Goal: Information Seeking & Learning: Learn about a topic

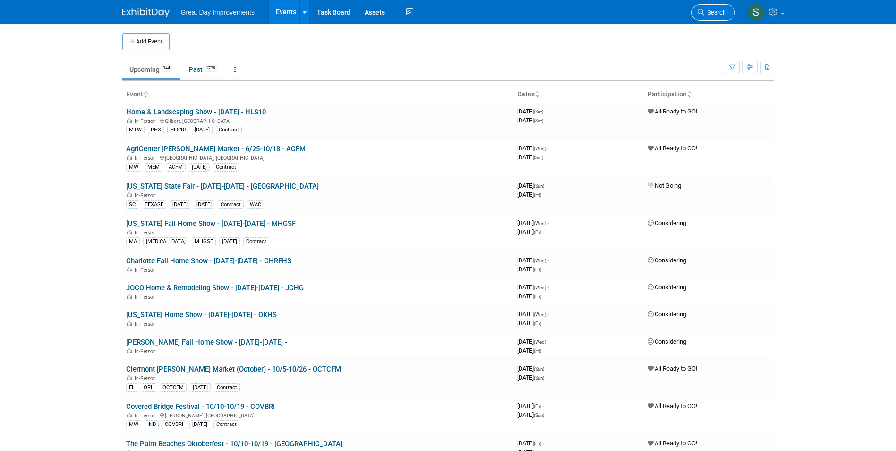
click at [714, 12] on span "Search" at bounding box center [715, 12] width 22 height 7
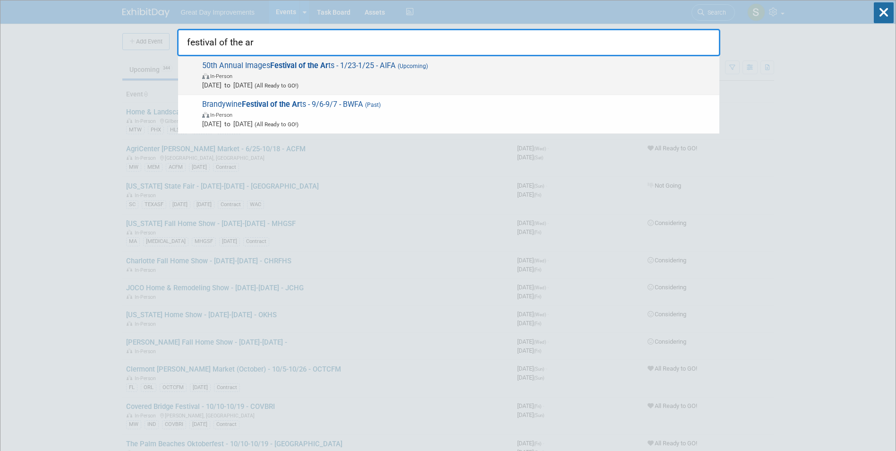
type input "festival of the ar"
click at [455, 86] on span "Jan 23, 2026 to Jan 25, 2026 (All Ready to GO!)" at bounding box center [458, 84] width 512 height 9
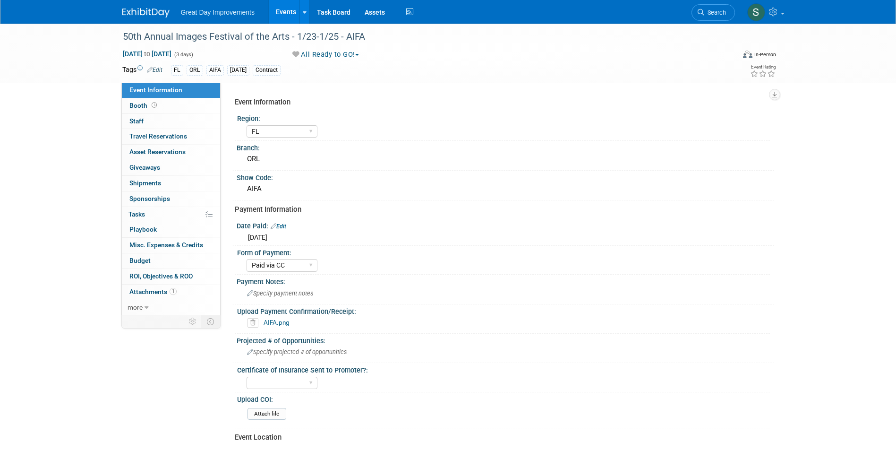
select select "FL"
select select "Paid via CC"
click at [723, 15] on span "Search" at bounding box center [715, 12] width 22 height 7
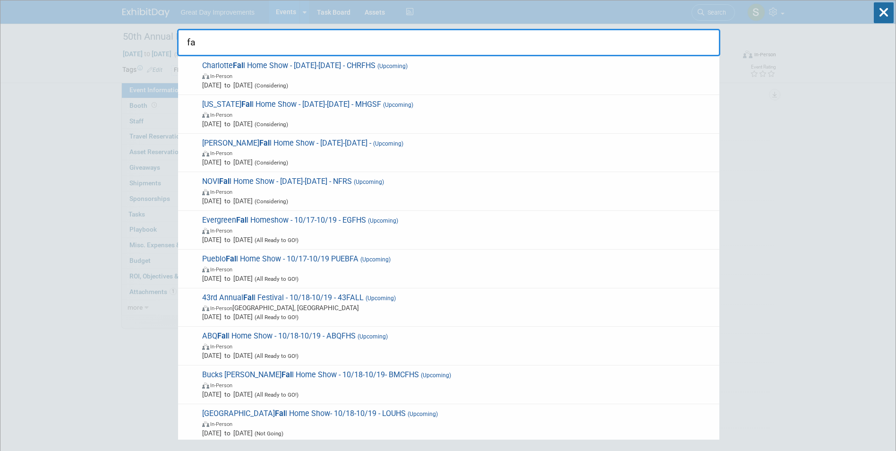
type input "f"
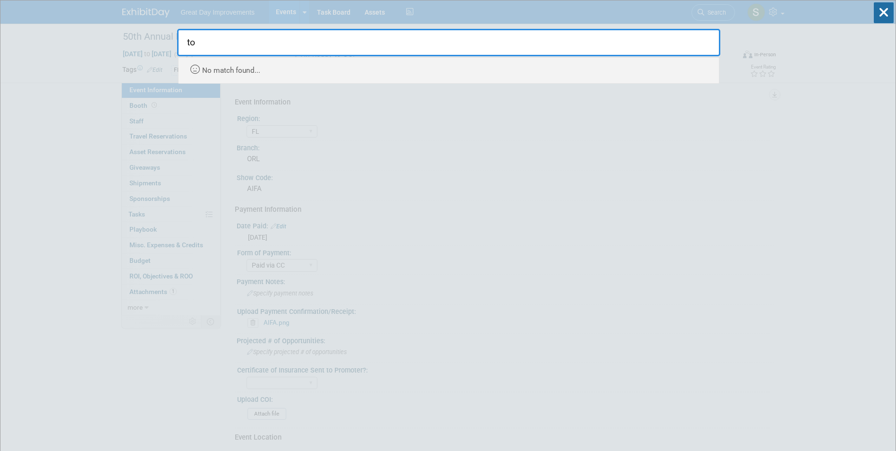
type input "t"
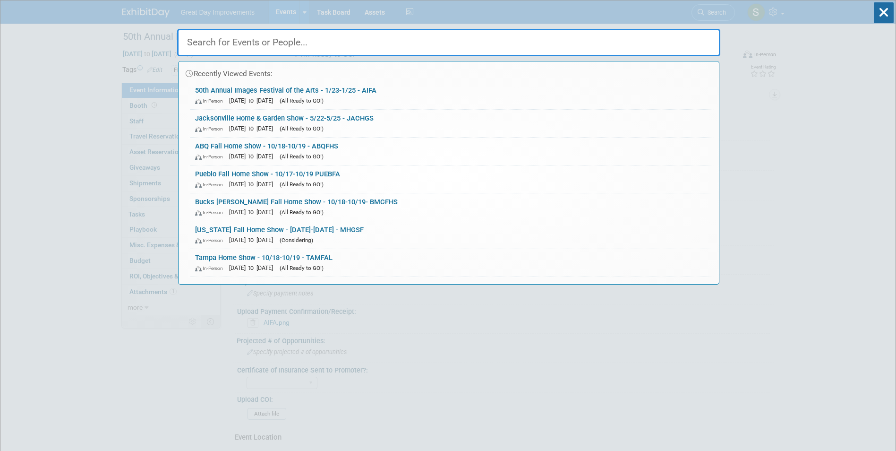
click at [351, 42] on input "text" at bounding box center [448, 42] width 543 height 27
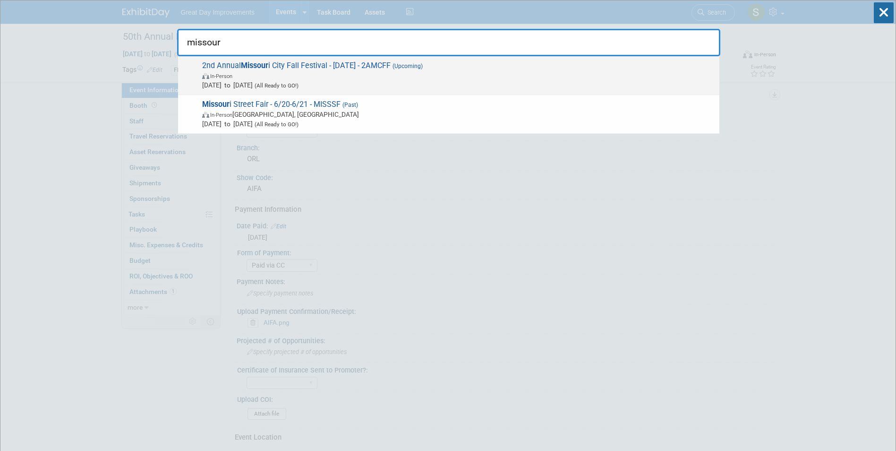
type input "missour"
click at [363, 68] on span "2nd Annual Missour i City Fall Festival - 10/25/25 - 2AMCFF (Upcoming) In-Perso…" at bounding box center [456, 75] width 515 height 29
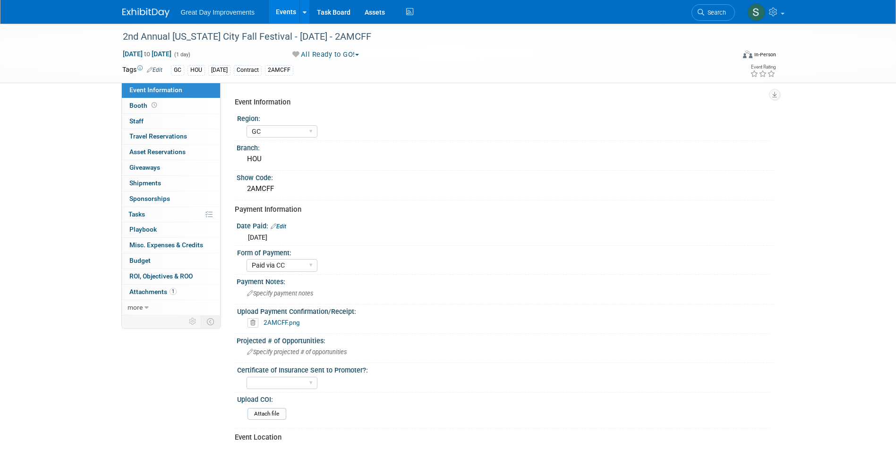
select select "GC"
select select "Paid via CC"
click at [286, 319] on link "2AMCFF.png" at bounding box center [282, 322] width 36 height 8
click at [288, 323] on link "2AMCFF.png" at bounding box center [282, 322] width 36 height 8
click at [726, 11] on link "Search" at bounding box center [713, 12] width 43 height 17
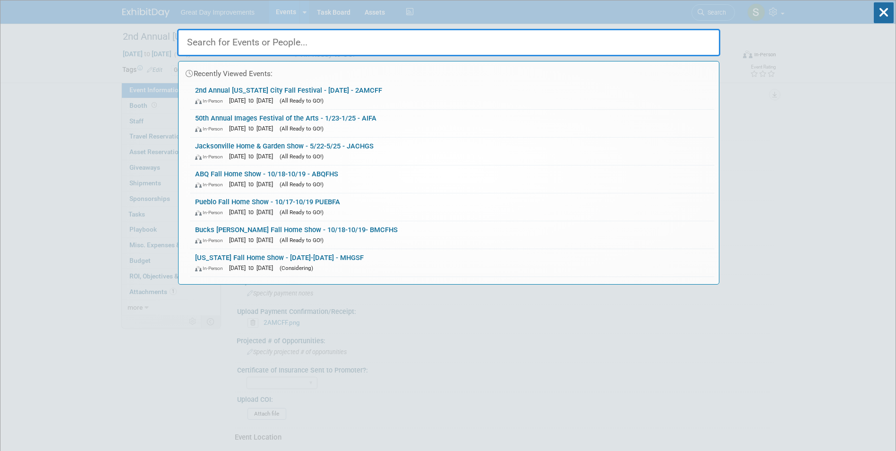
paste input "HOME BUILDERS & REMOD"
type input "HOME BUILDERS & REMOD"
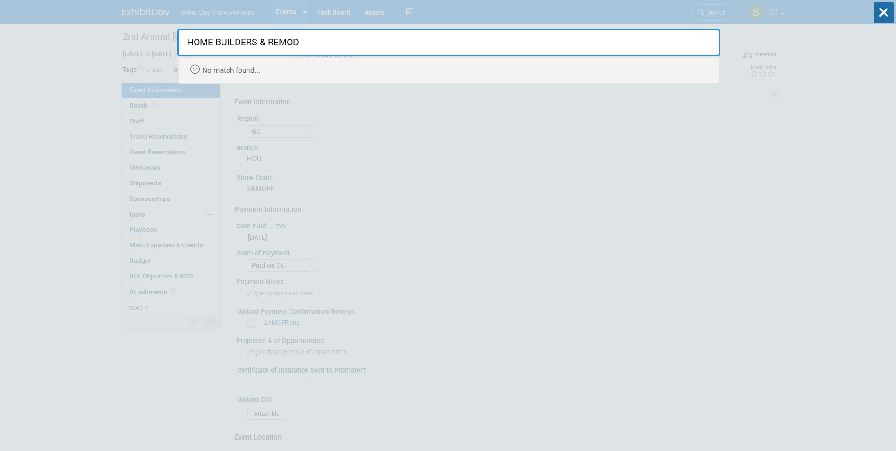
drag, startPoint x: 312, startPoint y: 41, endPoint x: 62, endPoint y: 46, distance: 249.9
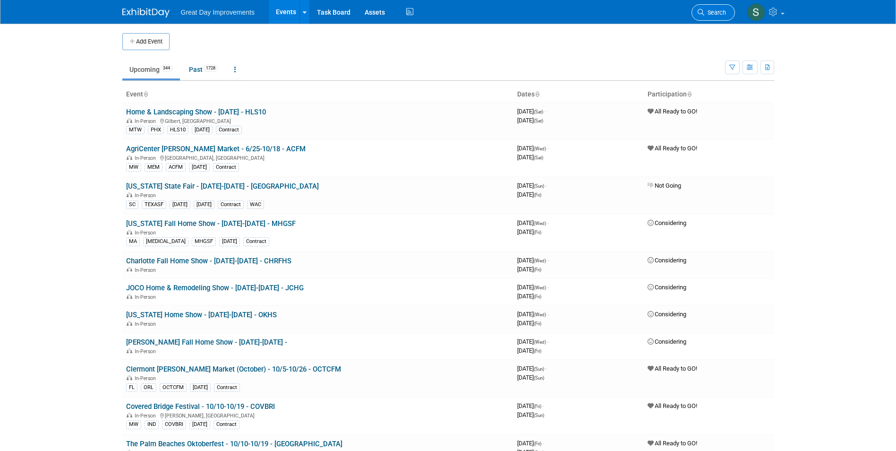
click at [702, 13] on icon at bounding box center [701, 12] width 7 height 7
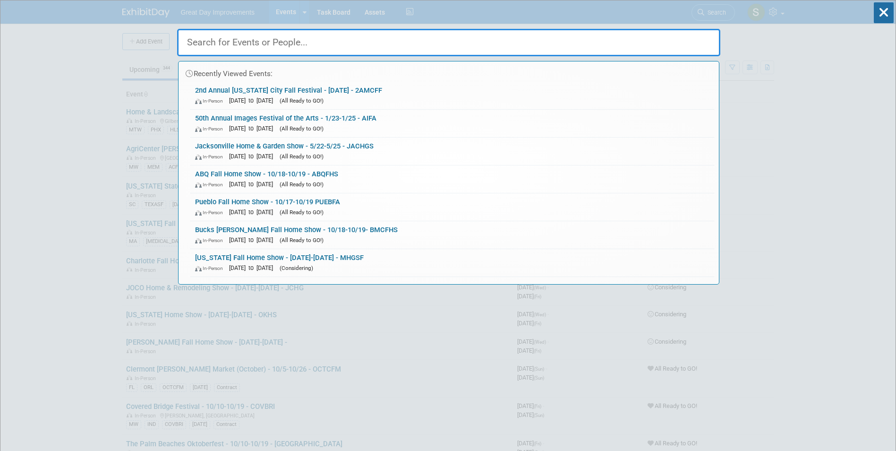
paste input "COUNTY HOME SHOWS"
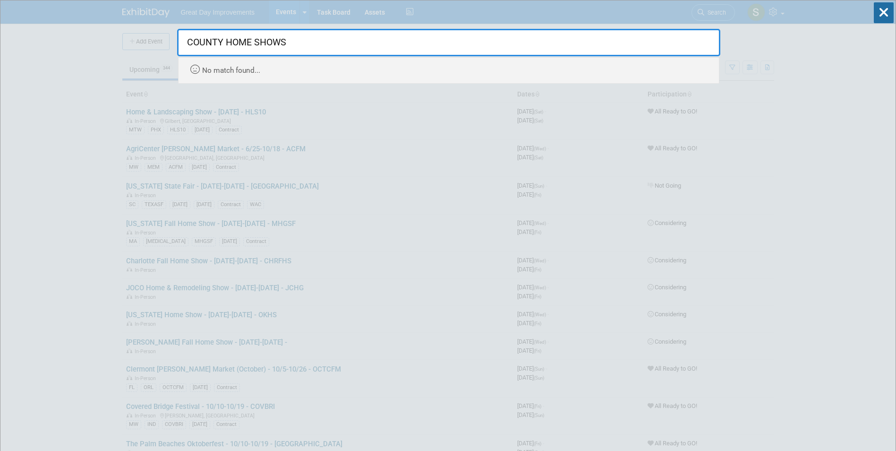
drag, startPoint x: 305, startPoint y: 33, endPoint x: 105, endPoint y: 29, distance: 200.3
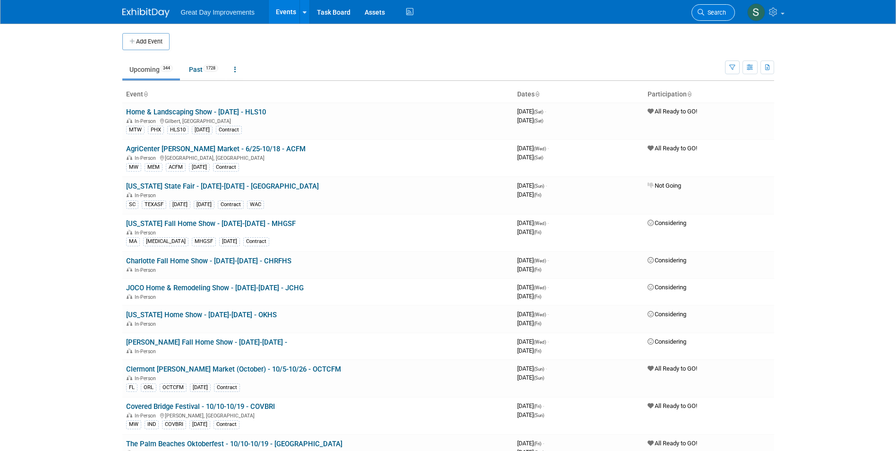
click at [720, 13] on span "Search" at bounding box center [715, 12] width 22 height 7
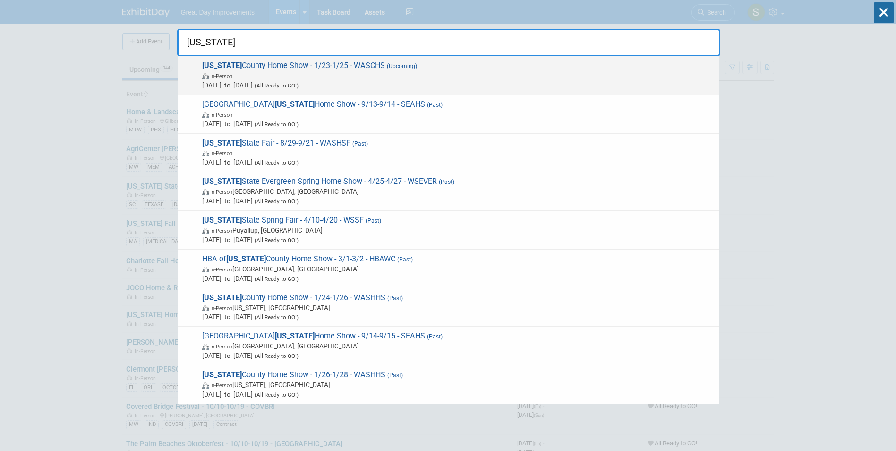
type input "washington"
click at [360, 78] on span "In-Person" at bounding box center [458, 75] width 512 height 9
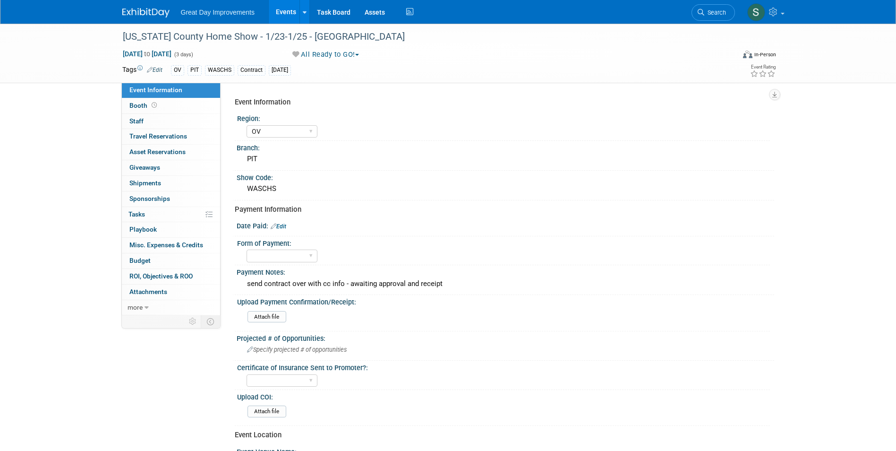
select select "OV"
click at [709, 11] on span "Search" at bounding box center [715, 12] width 22 height 7
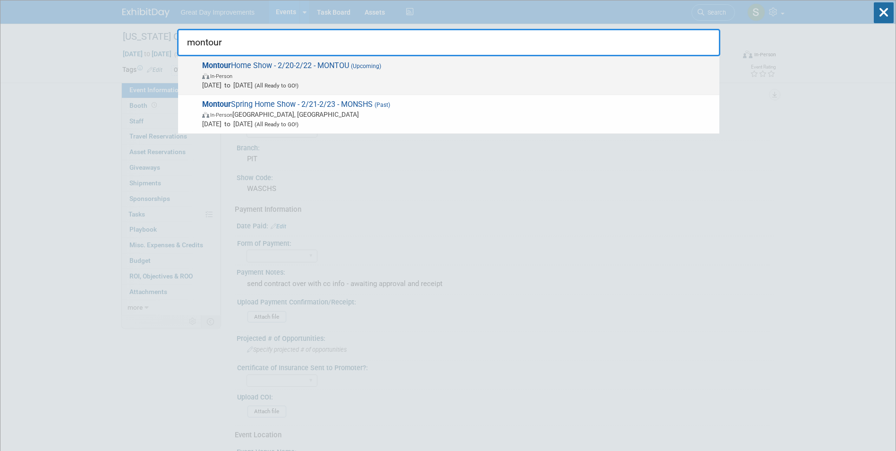
type input "montour"
click at [375, 69] on span "Montour Home Show - 2/20-2/22 - MONTOU (Upcoming) In-Person [DATE] to [DATE] (A…" at bounding box center [456, 75] width 515 height 29
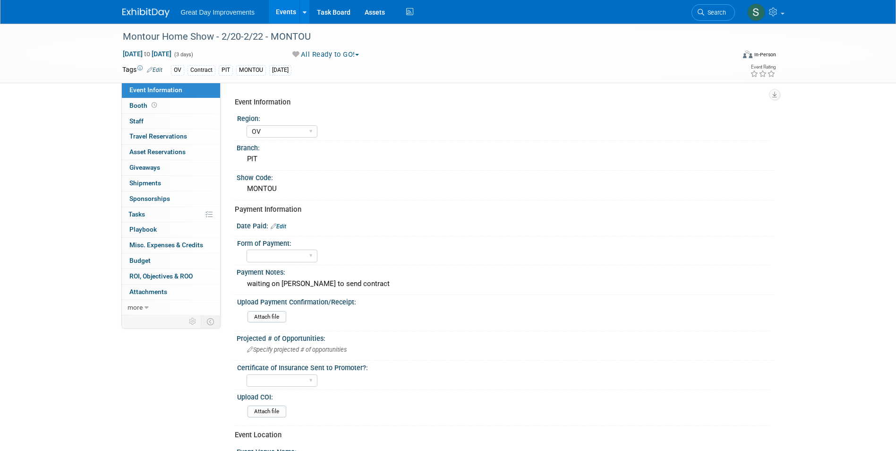
select select "OV"
click at [722, 9] on link "Search" at bounding box center [713, 12] width 43 height 17
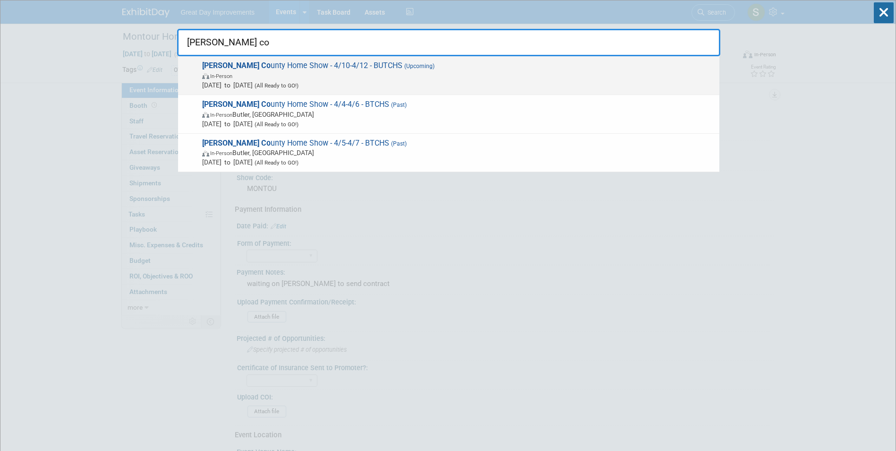
type input "butler co"
click at [362, 79] on span "In-Person" at bounding box center [458, 75] width 512 height 9
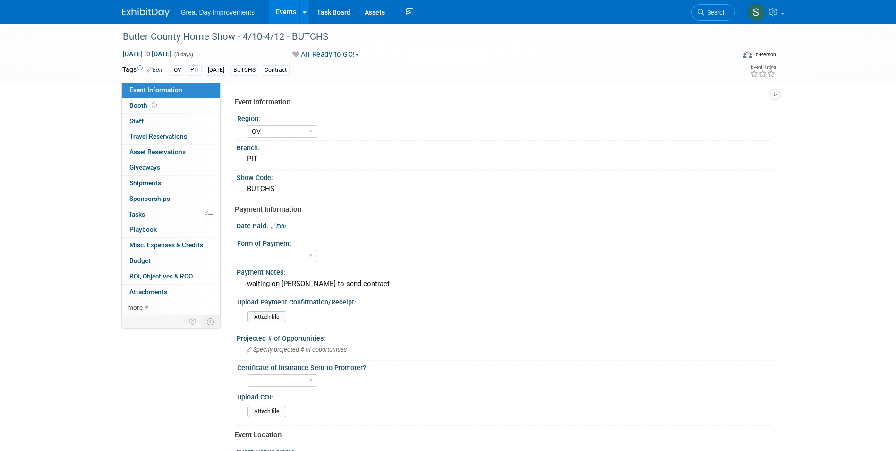
select select "OV"
click at [309, 40] on div "Butler County Home Show - 4/10-4/12 - BUTCHS" at bounding box center [420, 36] width 601 height 17
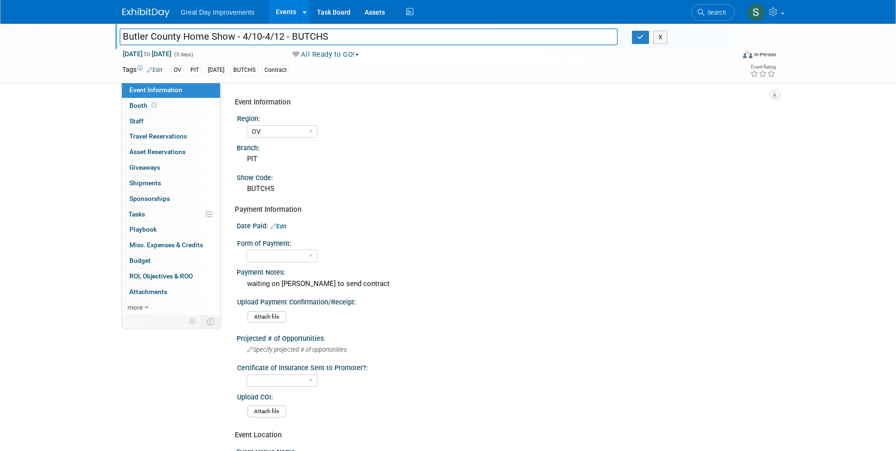
drag, startPoint x: 334, startPoint y: 36, endPoint x: 290, endPoint y: 38, distance: 44.0
click at [290, 38] on input "Butler County Home Show - 4/10-4/12 - BUTCHS" at bounding box center [369, 36] width 499 height 17
drag, startPoint x: 290, startPoint y: 39, endPoint x: 624, endPoint y: 102, distance: 339.8
click at [624, 102] on div "Event Information" at bounding box center [501, 102] width 532 height 10
click at [718, 13] on span "Search" at bounding box center [715, 12] width 22 height 7
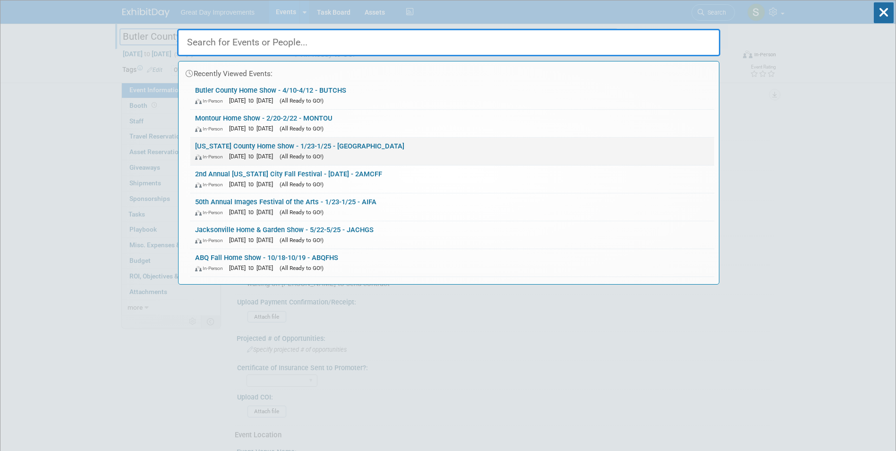
click at [370, 154] on div "In-Person Jan 23, 2026 to Jan 25, 2026 (All Ready to GO!)" at bounding box center [452, 156] width 514 height 10
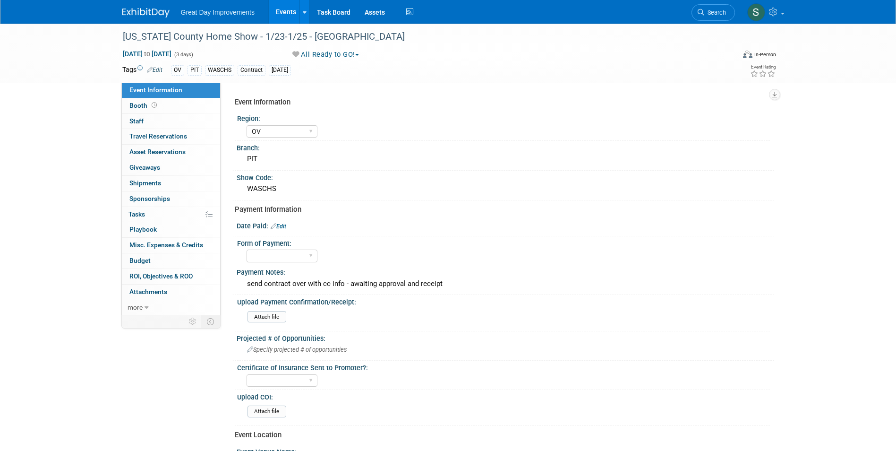
select select "OV"
click at [375, 35] on div "[US_STATE] County Home Show - 1/23-1/25 - [GEOGRAPHIC_DATA]" at bounding box center [420, 36] width 601 height 17
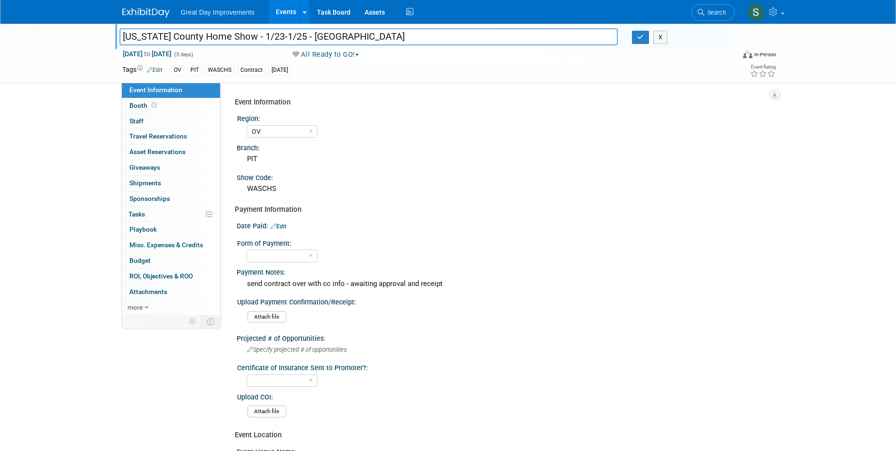
drag, startPoint x: 375, startPoint y: 35, endPoint x: 317, endPoint y: 39, distance: 57.2
click at [317, 39] on input "[US_STATE] County Home Show - 1/23-1/25 - [GEOGRAPHIC_DATA]" at bounding box center [369, 36] width 499 height 17
click at [716, 14] on span "Search" at bounding box center [715, 12] width 22 height 7
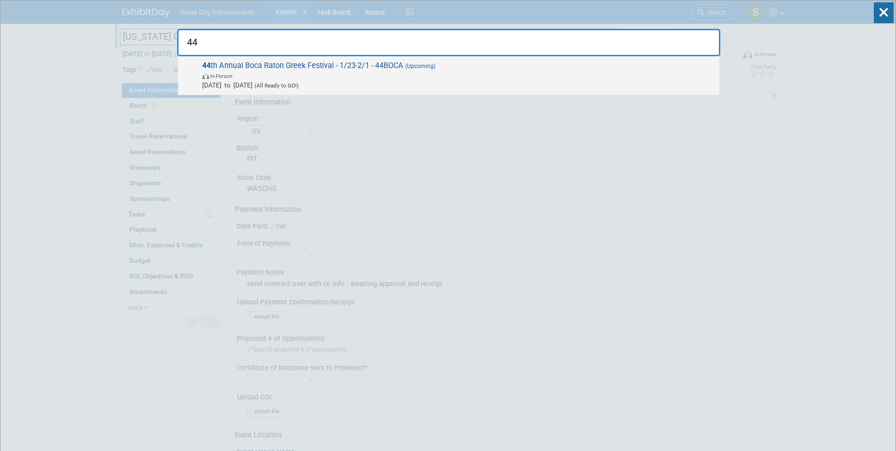
type input "44"
drag, startPoint x: 537, startPoint y: 72, endPoint x: 542, endPoint y: 80, distance: 9.7
click at [537, 72] on span "In-Person" at bounding box center [458, 75] width 512 height 9
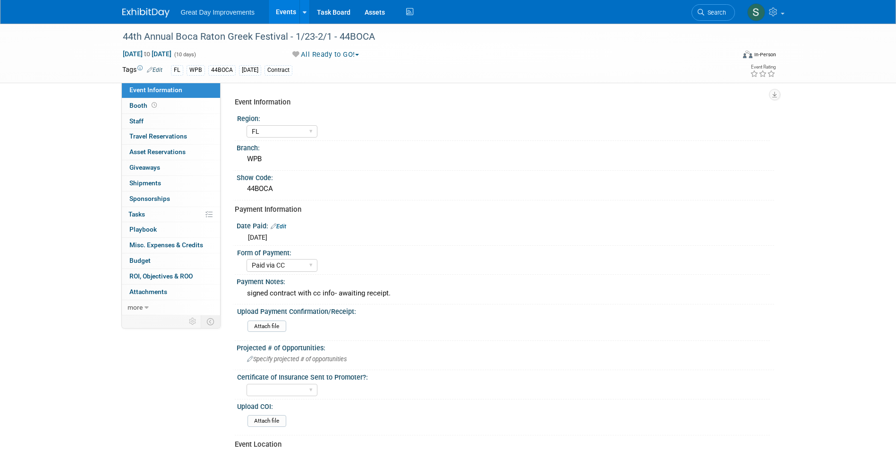
select select "FL"
select select "Paid via CC"
click at [296, 43] on div "44th Annual Boca Raton Greek Festival - 1/23-2/1 - 44BOCA" at bounding box center [420, 36] width 601 height 17
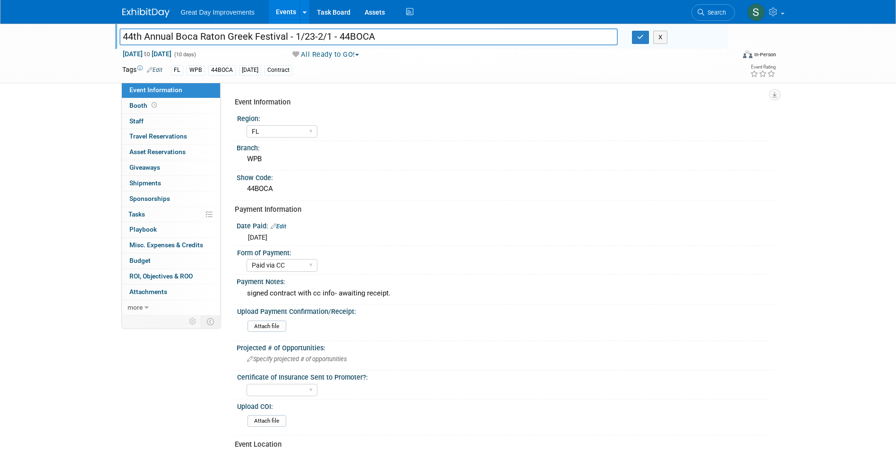
drag, startPoint x: 378, startPoint y: 35, endPoint x: 339, endPoint y: 36, distance: 39.7
click at [339, 36] on input "44th Annual Boca Raton Greek Festival - 1/23-2/1 - 44BOCA" at bounding box center [369, 36] width 499 height 17
